Goal: Task Accomplishment & Management: Use online tool/utility

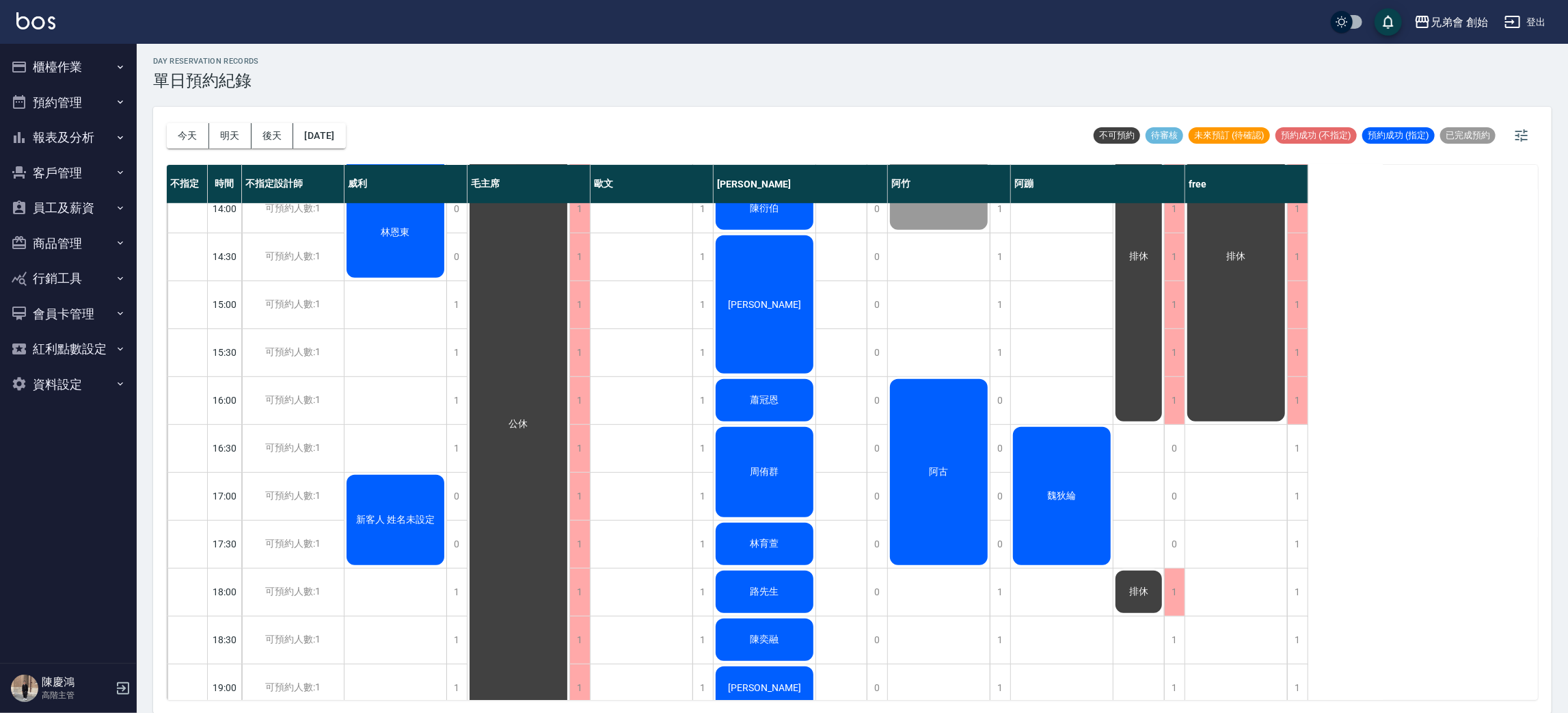
scroll to position [600, 0]
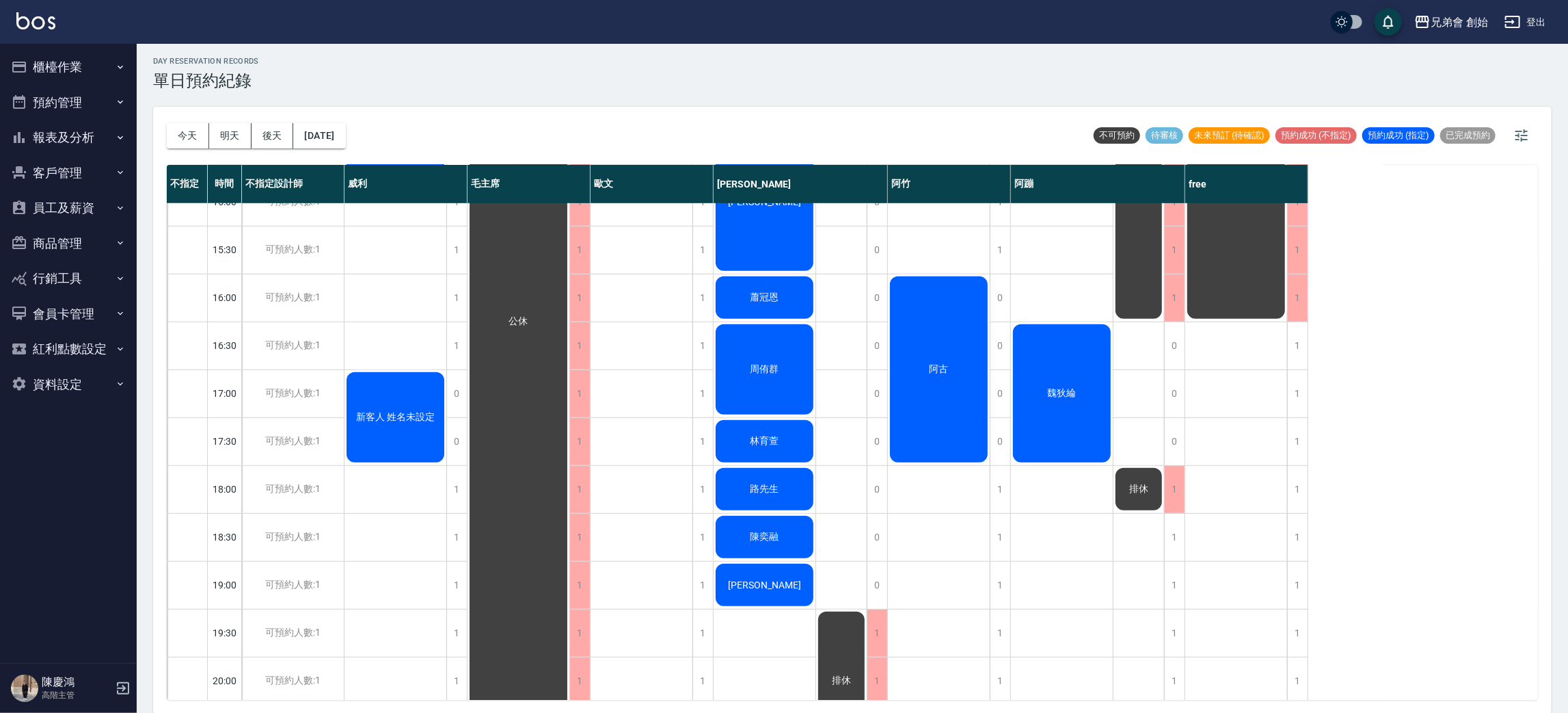
click at [765, 351] on div "周侑群" at bounding box center [764, 369] width 102 height 94
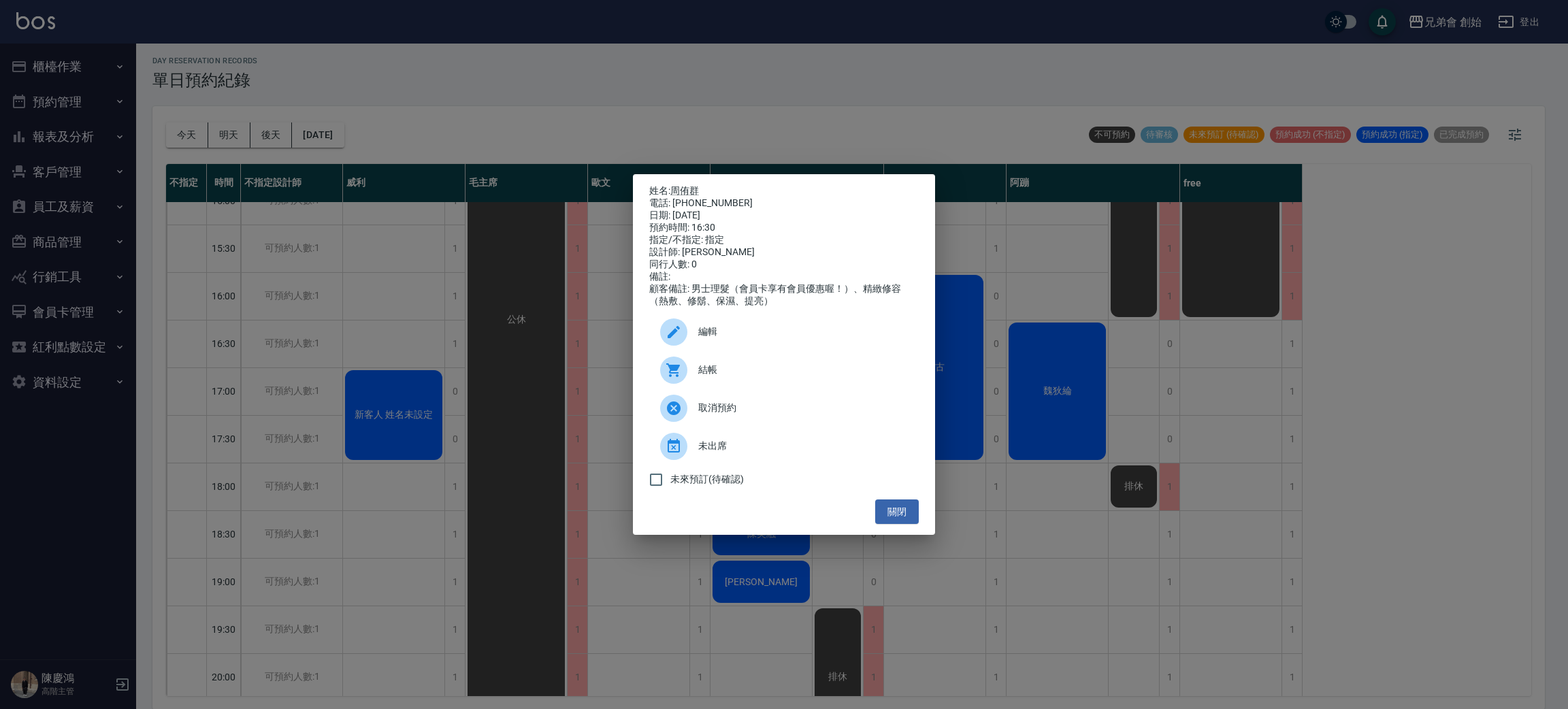
click at [778, 84] on div "姓名: 周侑群 電話: [PHONE_NUMBER] 日期: [DATE] 預約時間: 16:30 指定/不指定: 指定 設計師: [PERSON_NAME]…" at bounding box center [784, 354] width 1568 height 709
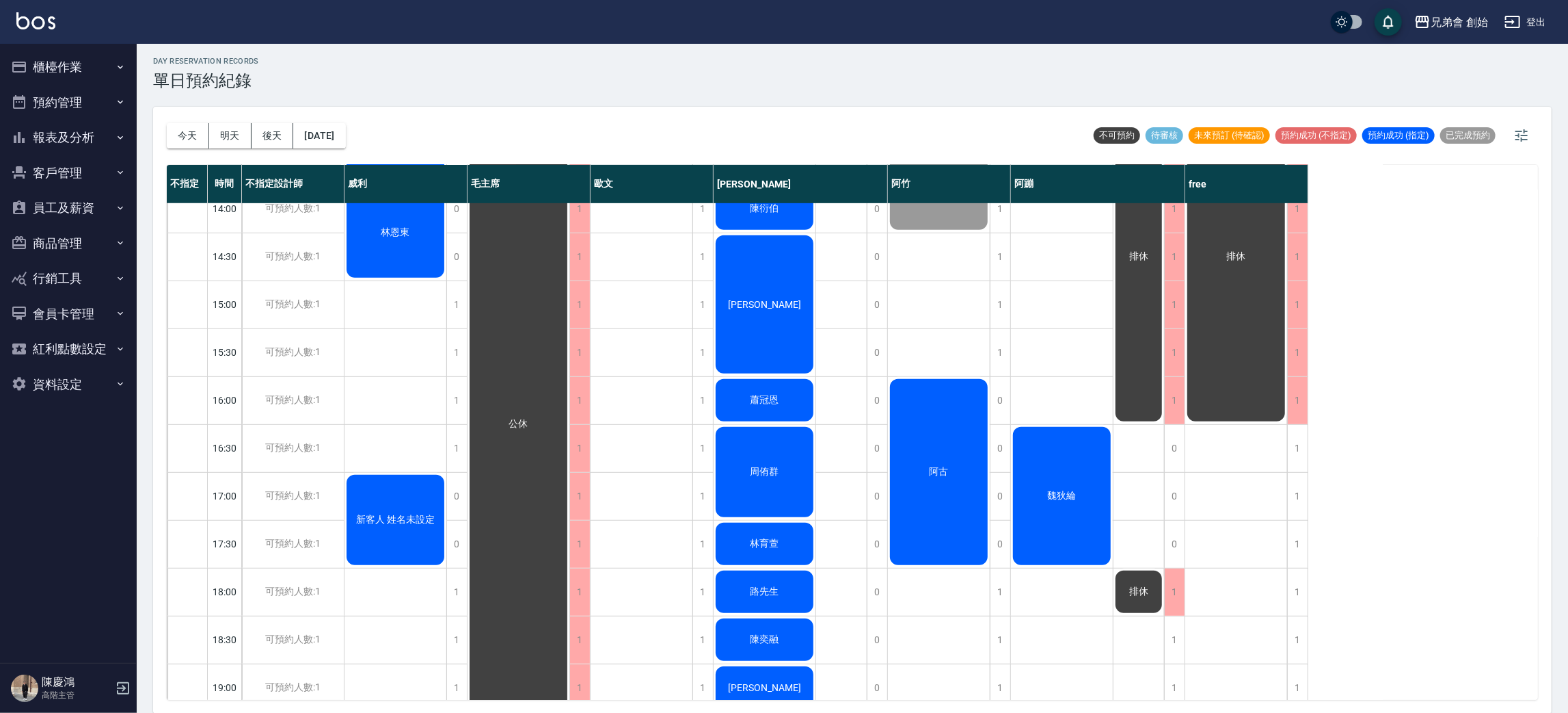
scroll to position [395, 0]
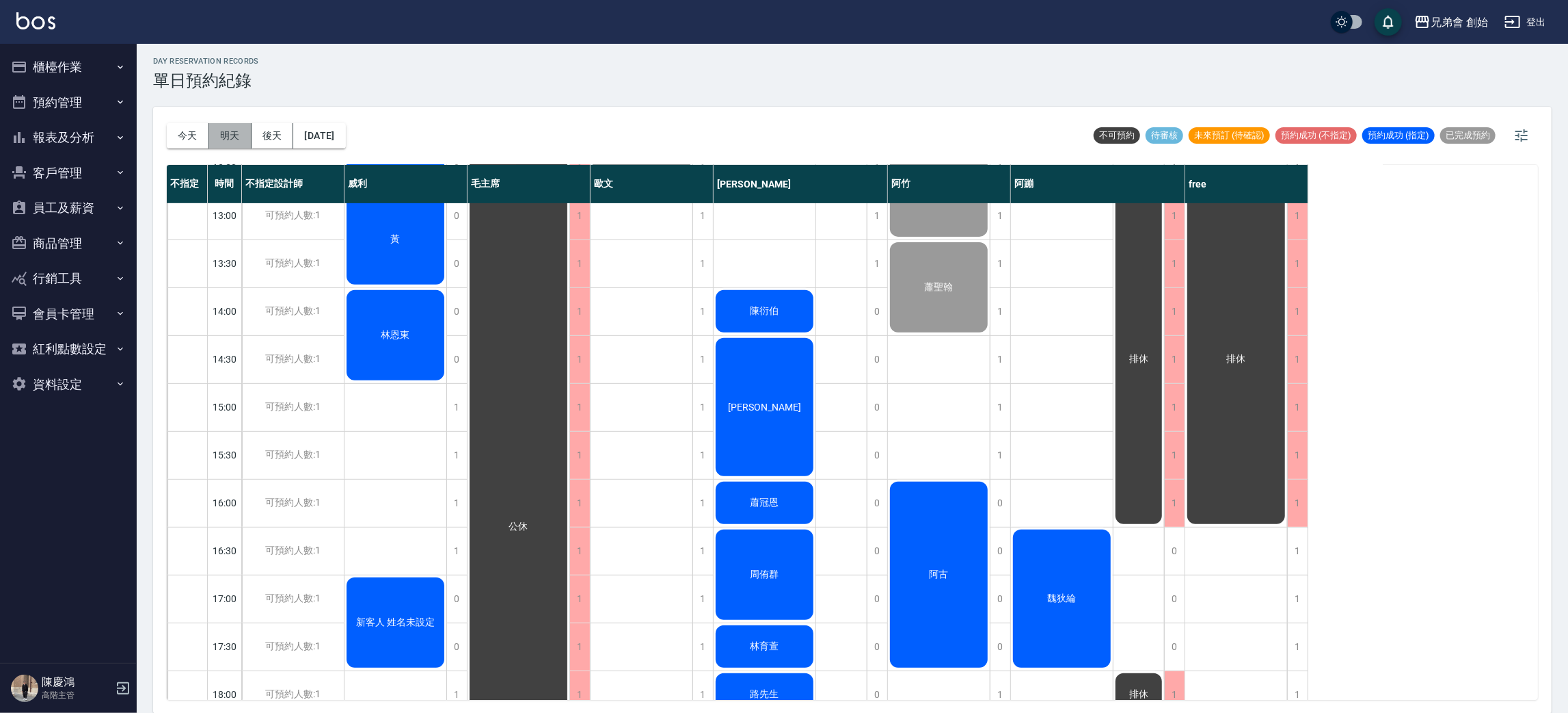
click at [241, 135] on button "明天" at bounding box center [231, 136] width 42 height 25
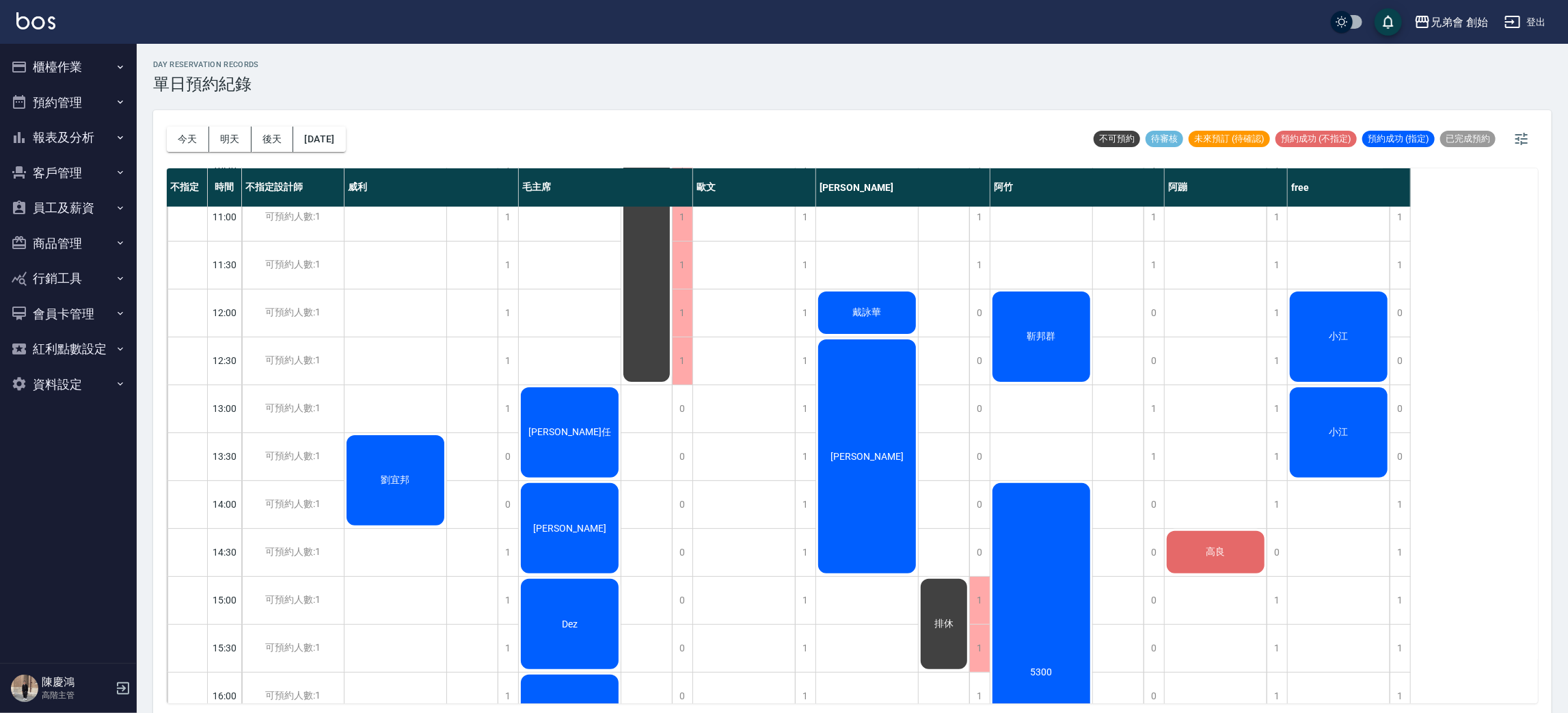
scroll to position [103, 0]
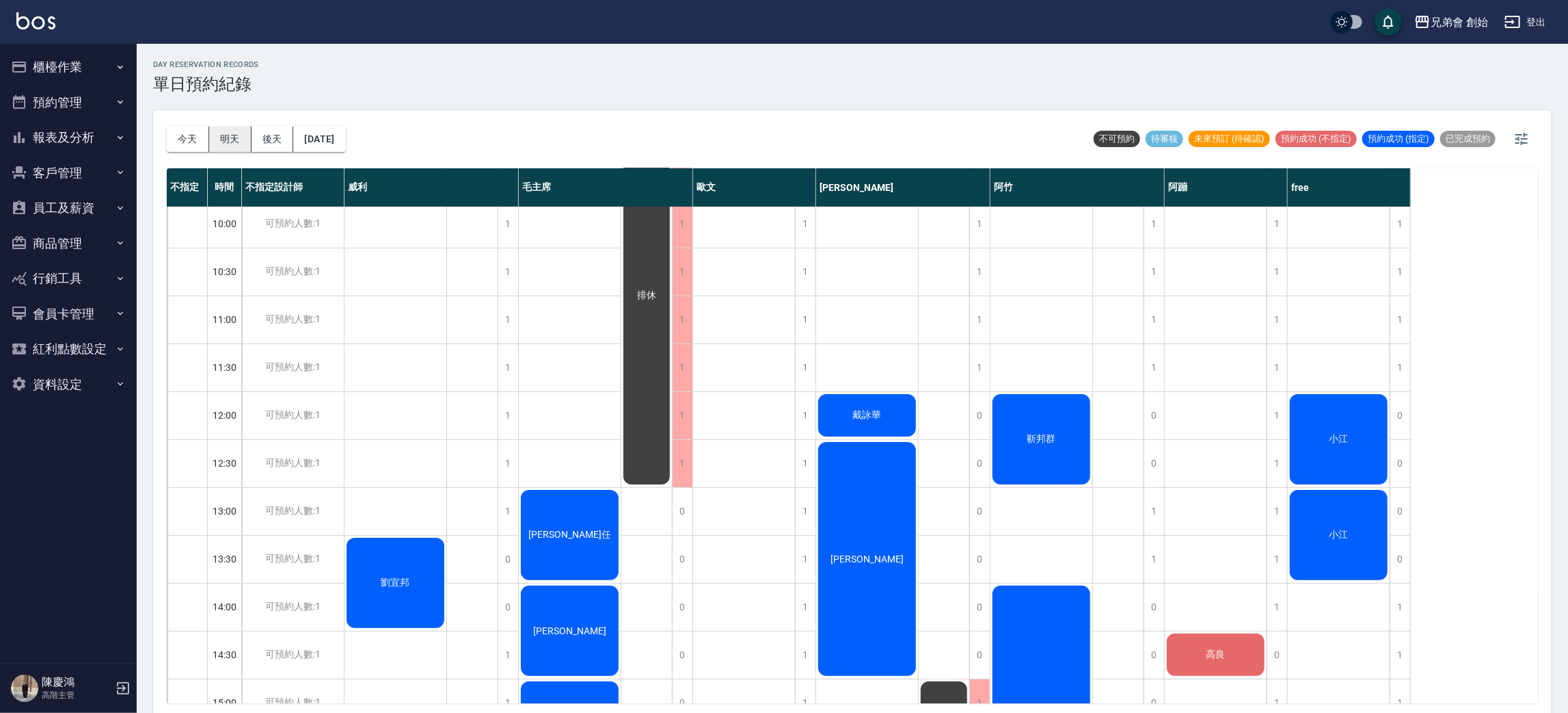
click at [210, 140] on button "明天" at bounding box center [231, 139] width 42 height 25
click at [191, 159] on div "今天 明天 後天 [DATE]" at bounding box center [257, 139] width 179 height 58
click at [192, 146] on button "今天" at bounding box center [188, 139] width 42 height 25
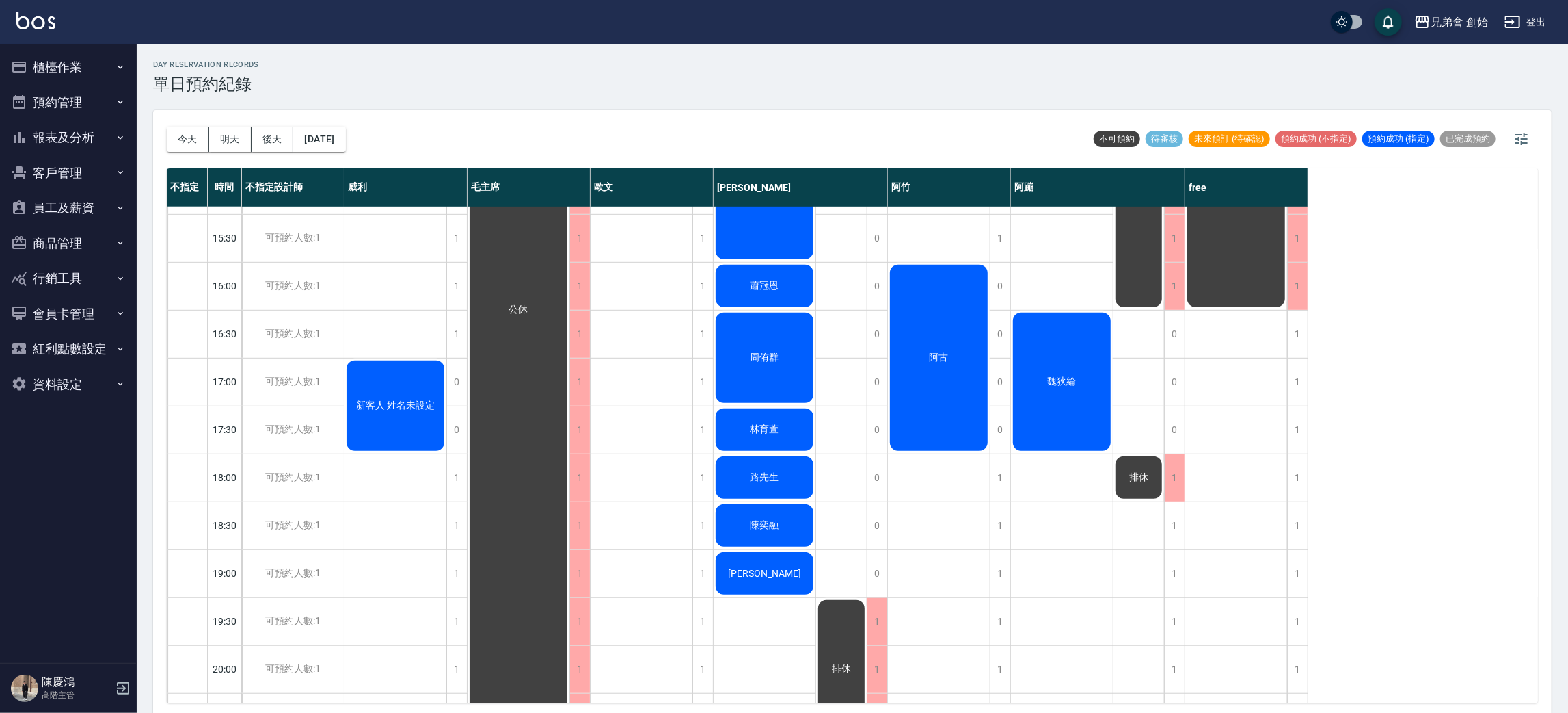
scroll to position [821, 0]
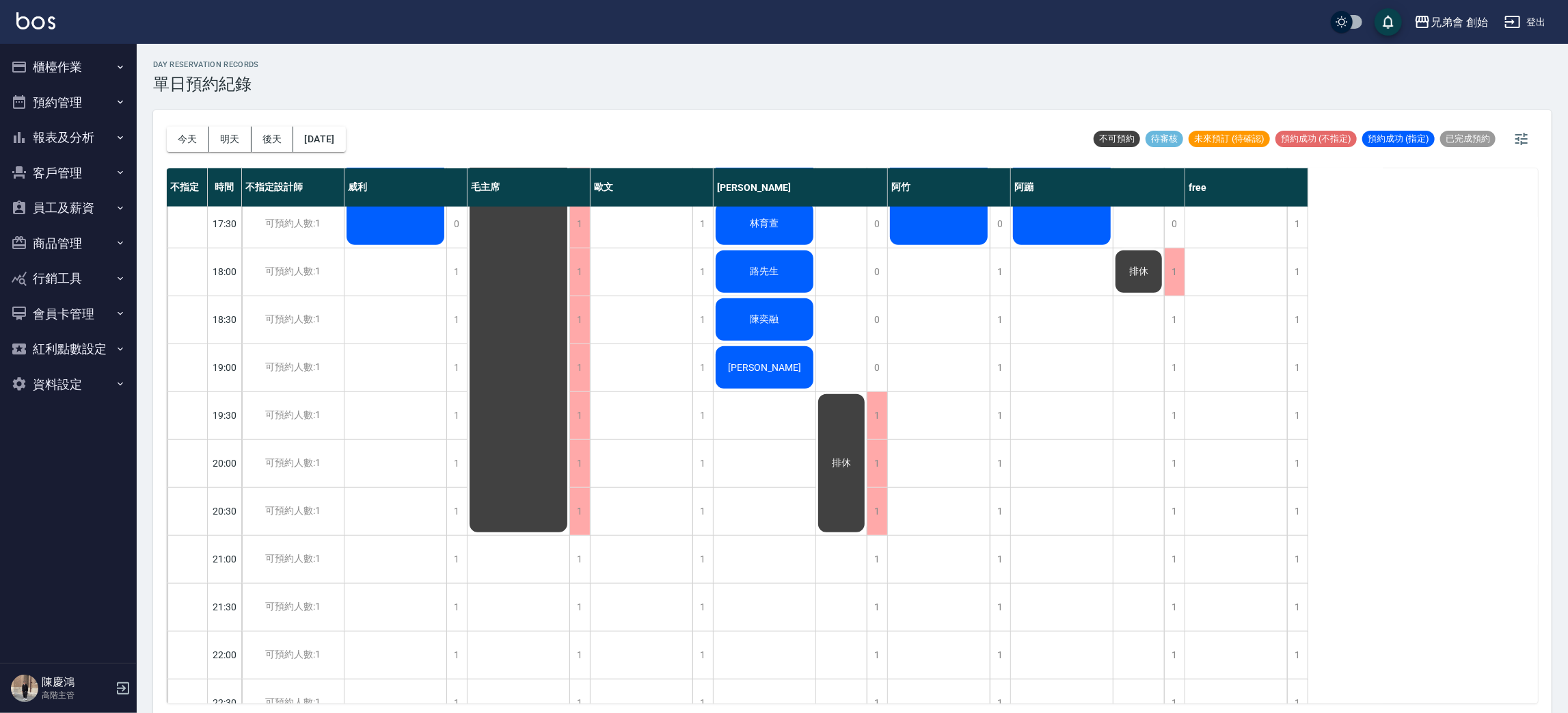
click at [81, 74] on button "櫃檯作業" at bounding box center [68, 67] width 126 height 35
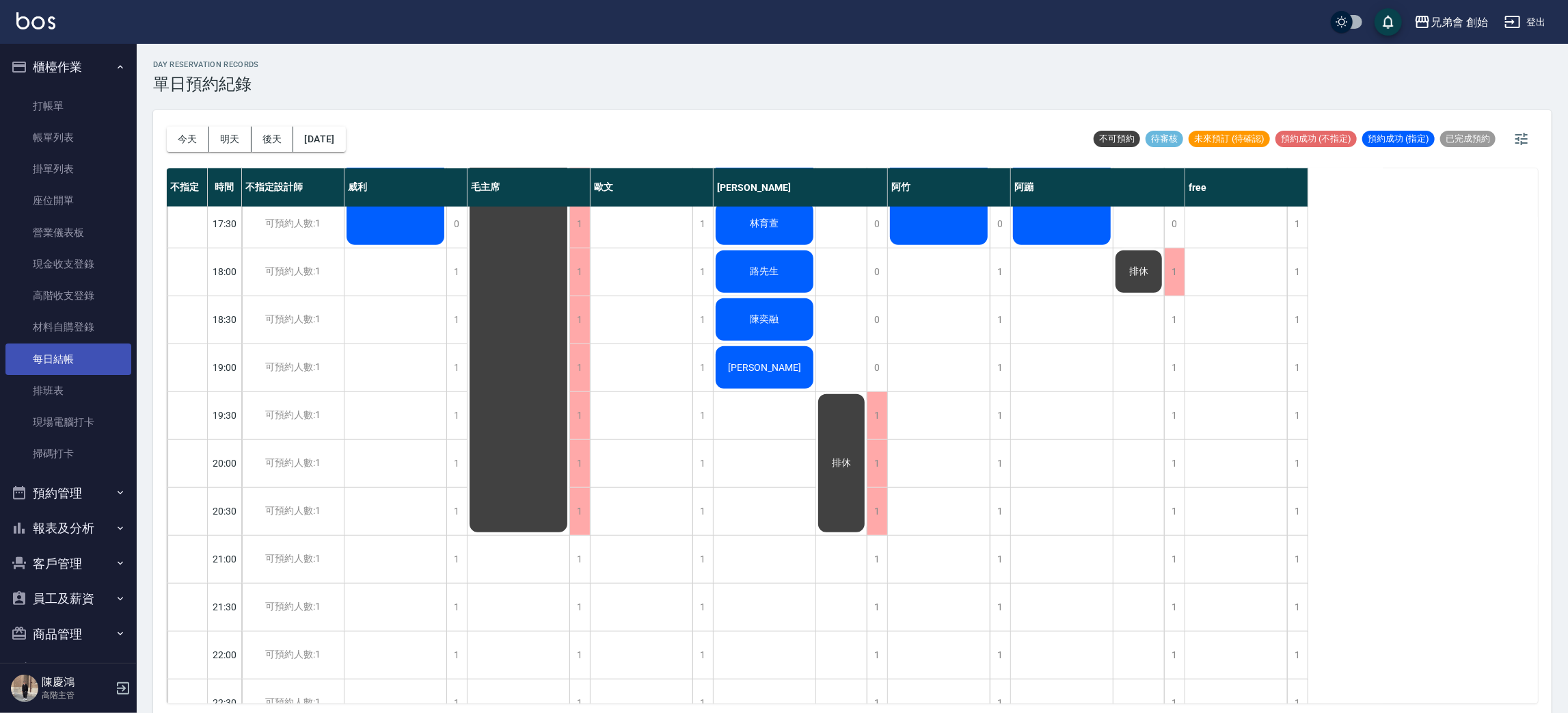
click at [80, 364] on link "每日結帳" at bounding box center [68, 359] width 126 height 31
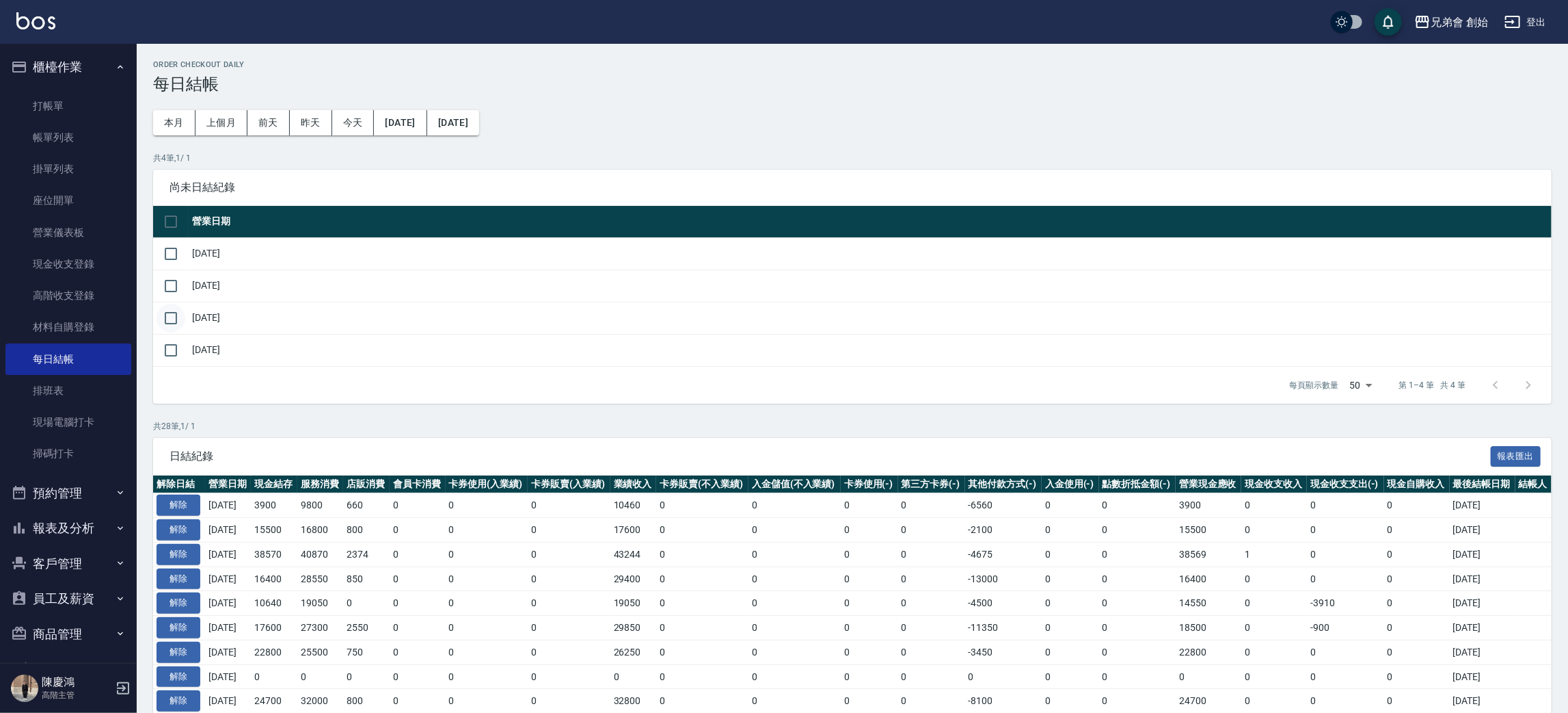
click at [176, 319] on input "checkbox" at bounding box center [170, 318] width 29 height 29
checkbox input "true"
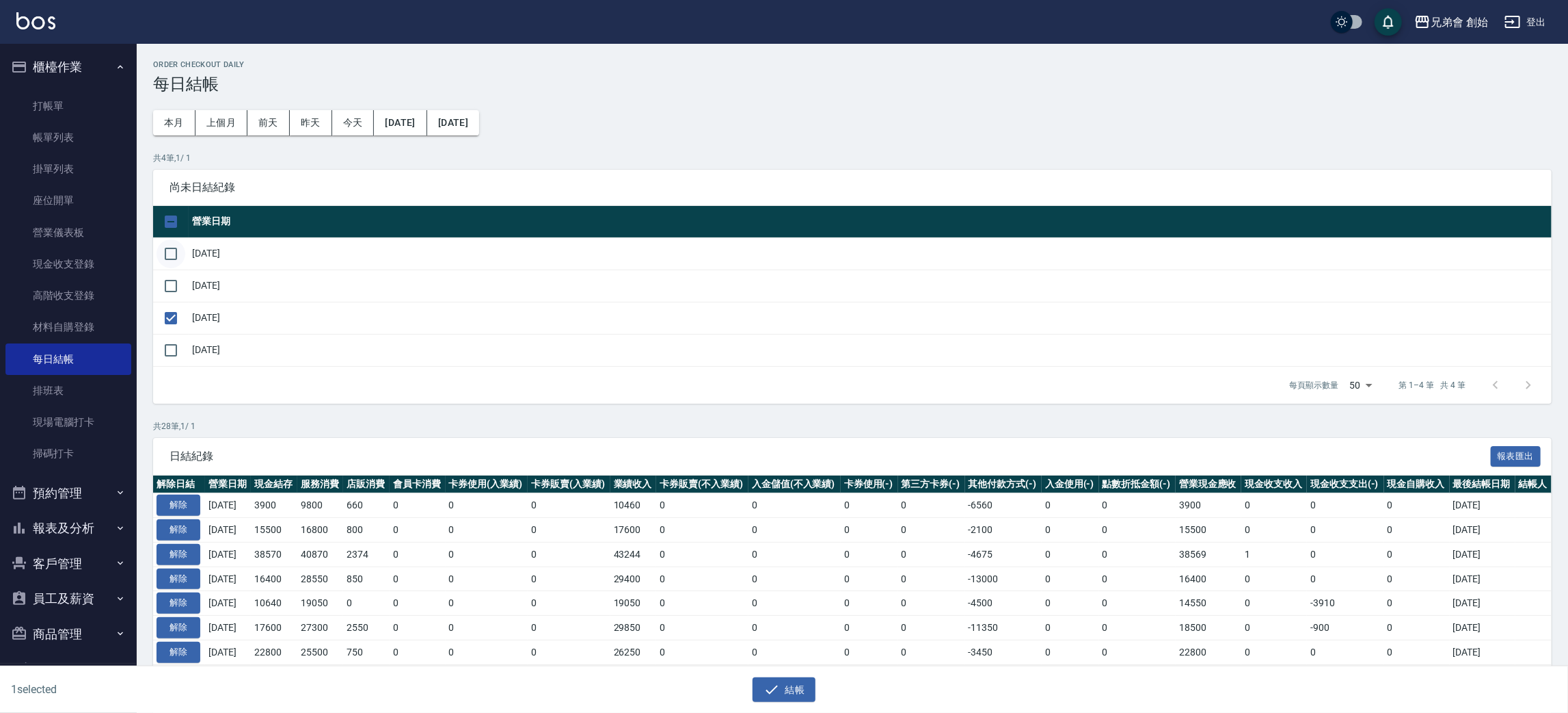
drag, startPoint x: 166, startPoint y: 275, endPoint x: 167, endPoint y: 267, distance: 8.1
click at [166, 274] on input "checkbox" at bounding box center [170, 286] width 29 height 29
checkbox input "true"
click at [167, 253] on input "checkbox" at bounding box center [170, 254] width 29 height 29
click at [797, 699] on button "結帳" at bounding box center [784, 689] width 64 height 25
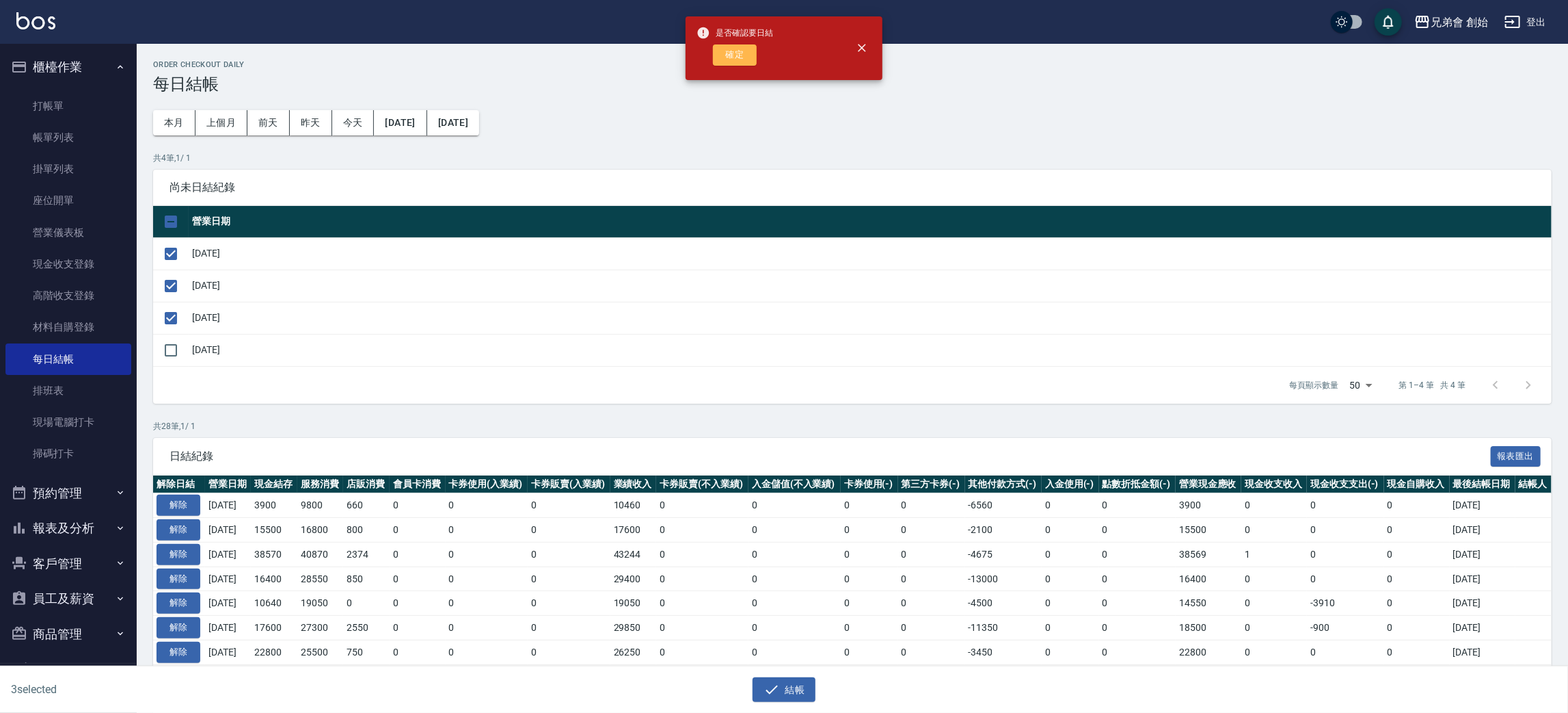
click at [747, 63] on button "確定" at bounding box center [735, 55] width 44 height 21
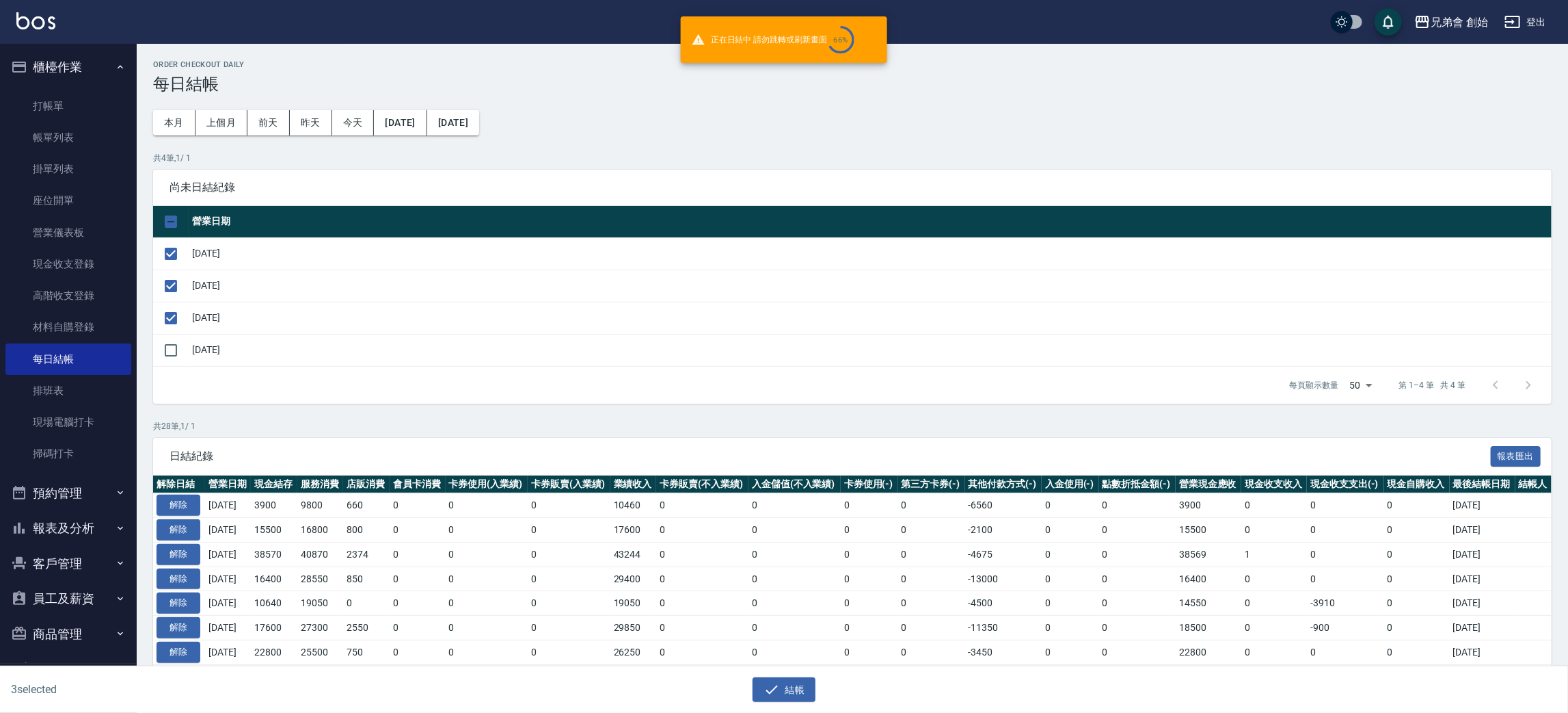
checkbox input "false"
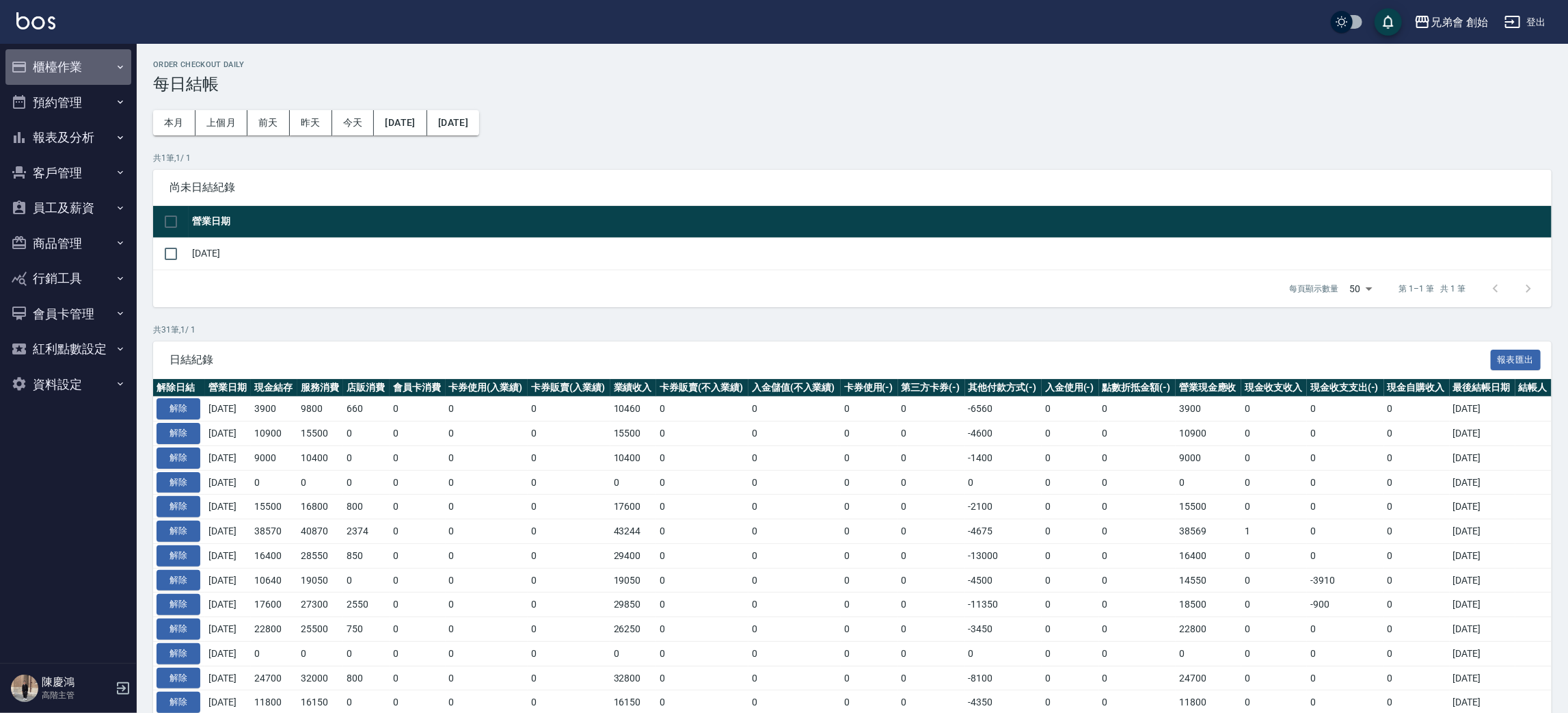
click at [77, 68] on button "櫃檯作業" at bounding box center [68, 67] width 126 height 35
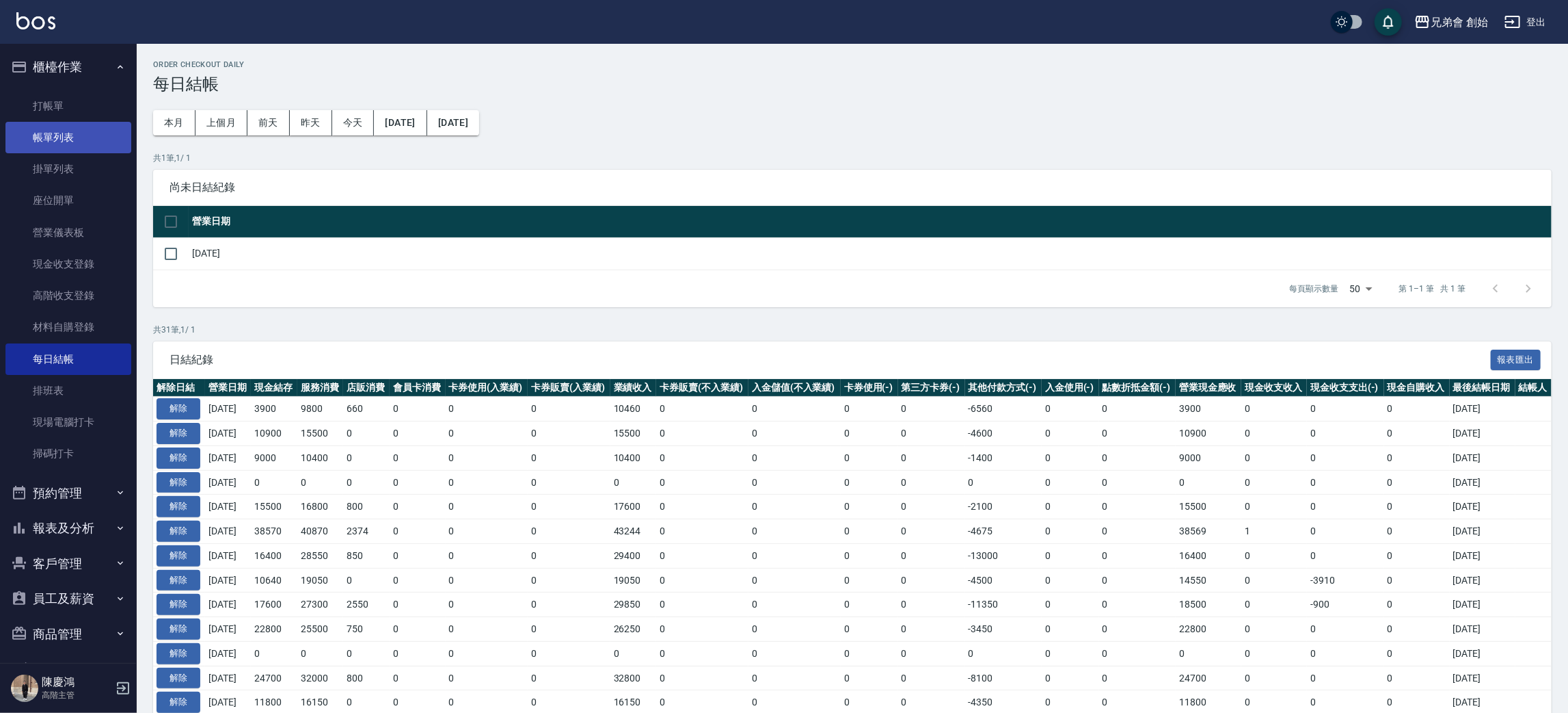
click at [35, 134] on link "帳單列表" at bounding box center [68, 137] width 126 height 31
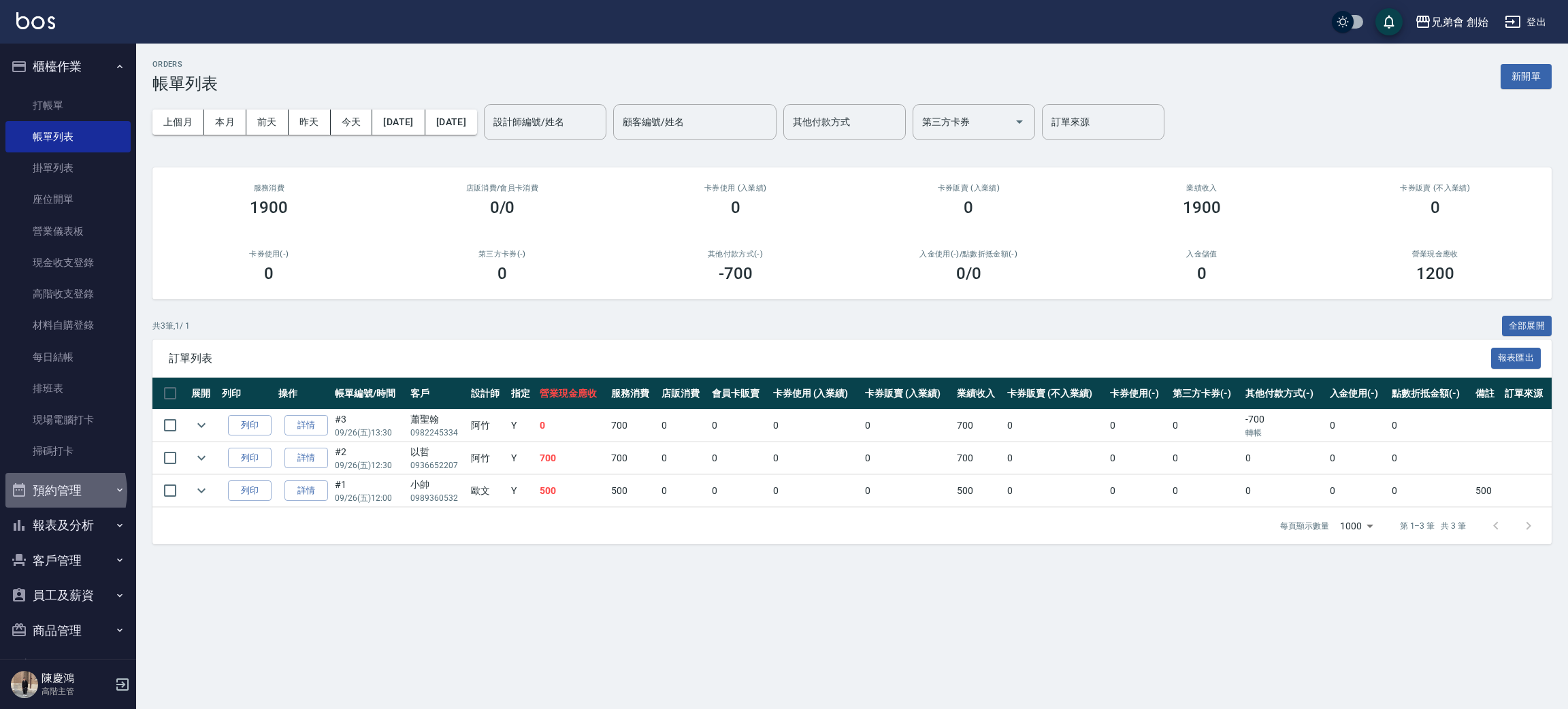
click at [45, 491] on button "預約管理" at bounding box center [68, 490] width 125 height 35
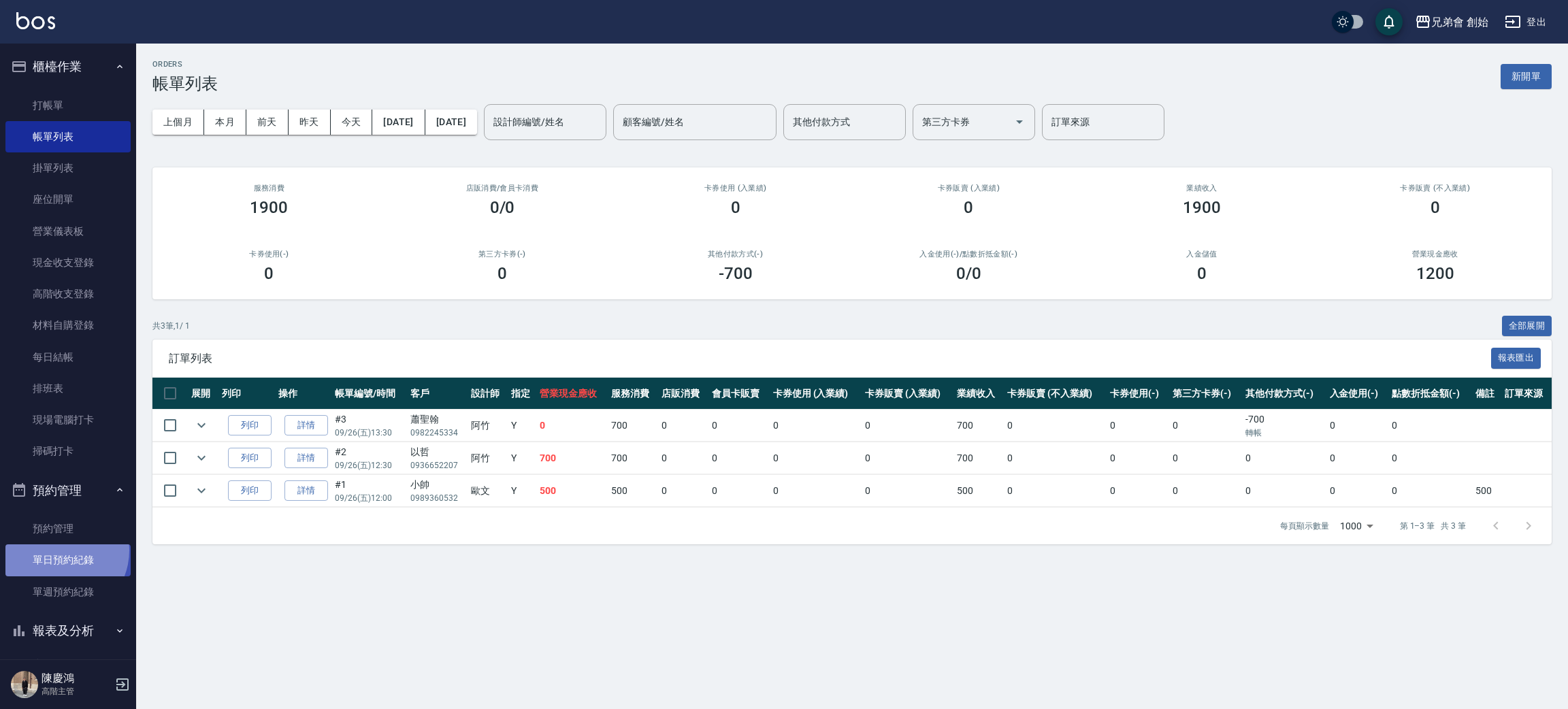
click at [58, 550] on link "單日預約紀錄" at bounding box center [68, 560] width 125 height 31
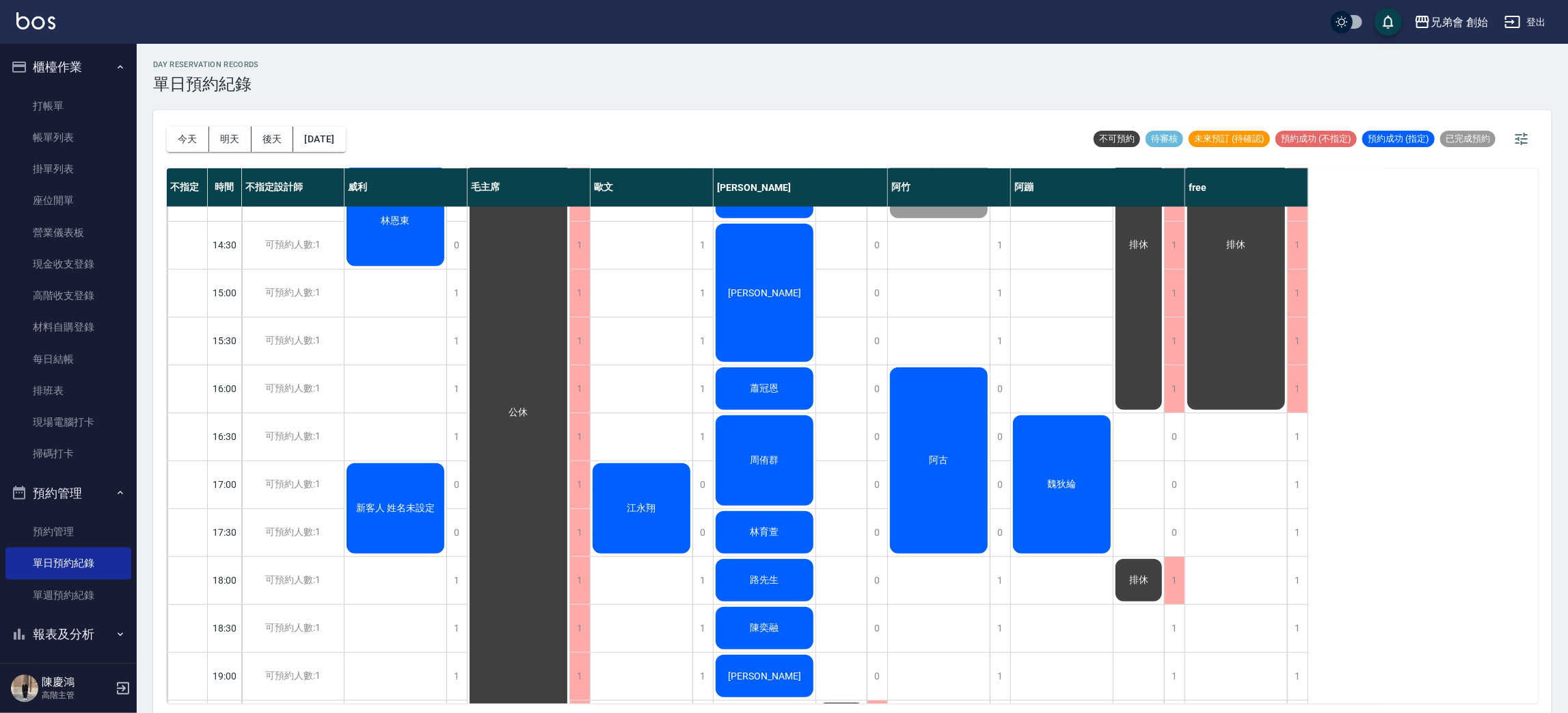
scroll to position [718, 0]
